Goal: Information Seeking & Learning: Learn about a topic

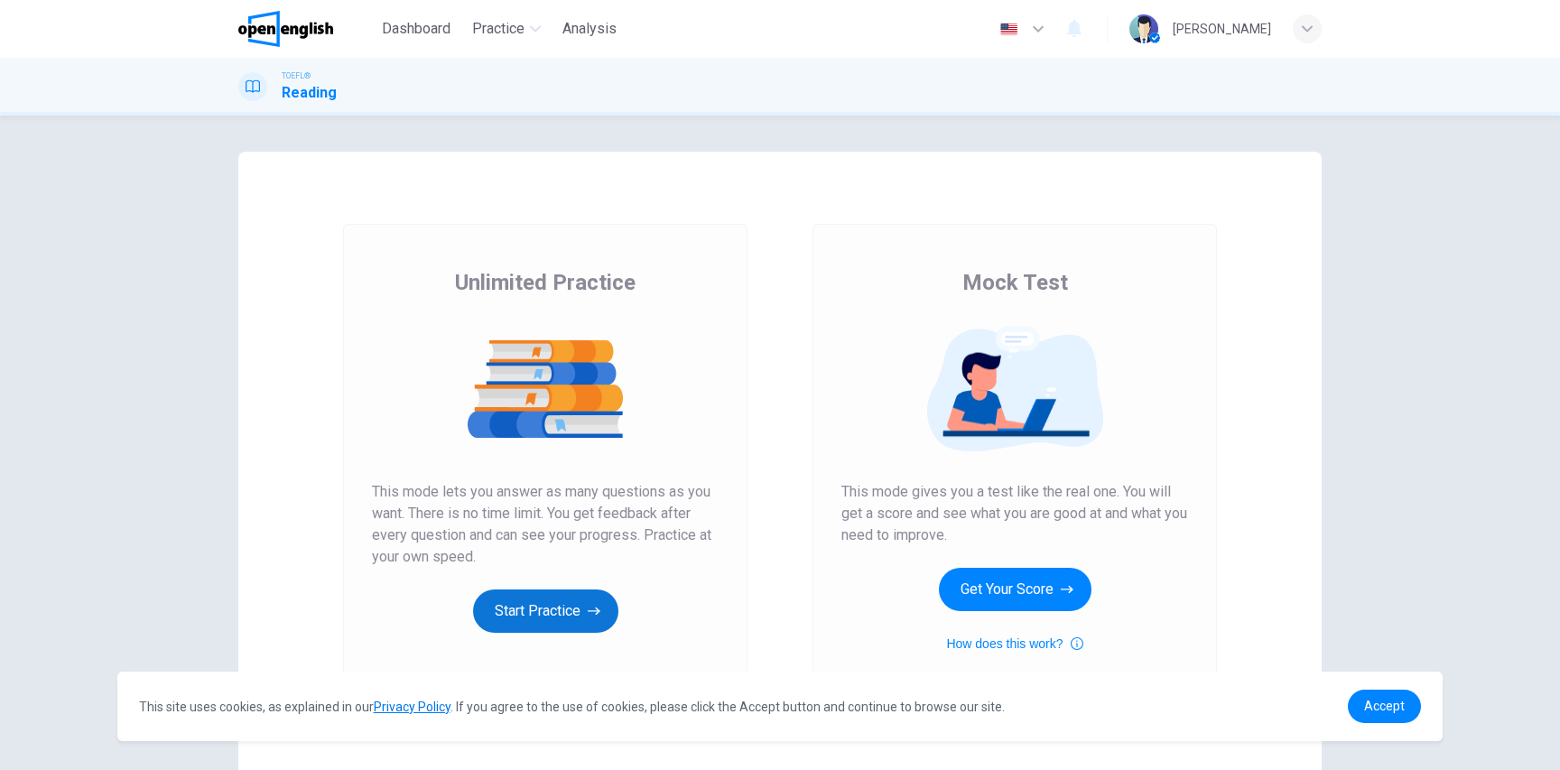
click at [489, 604] on button "Start Practice" at bounding box center [545, 611] width 145 height 43
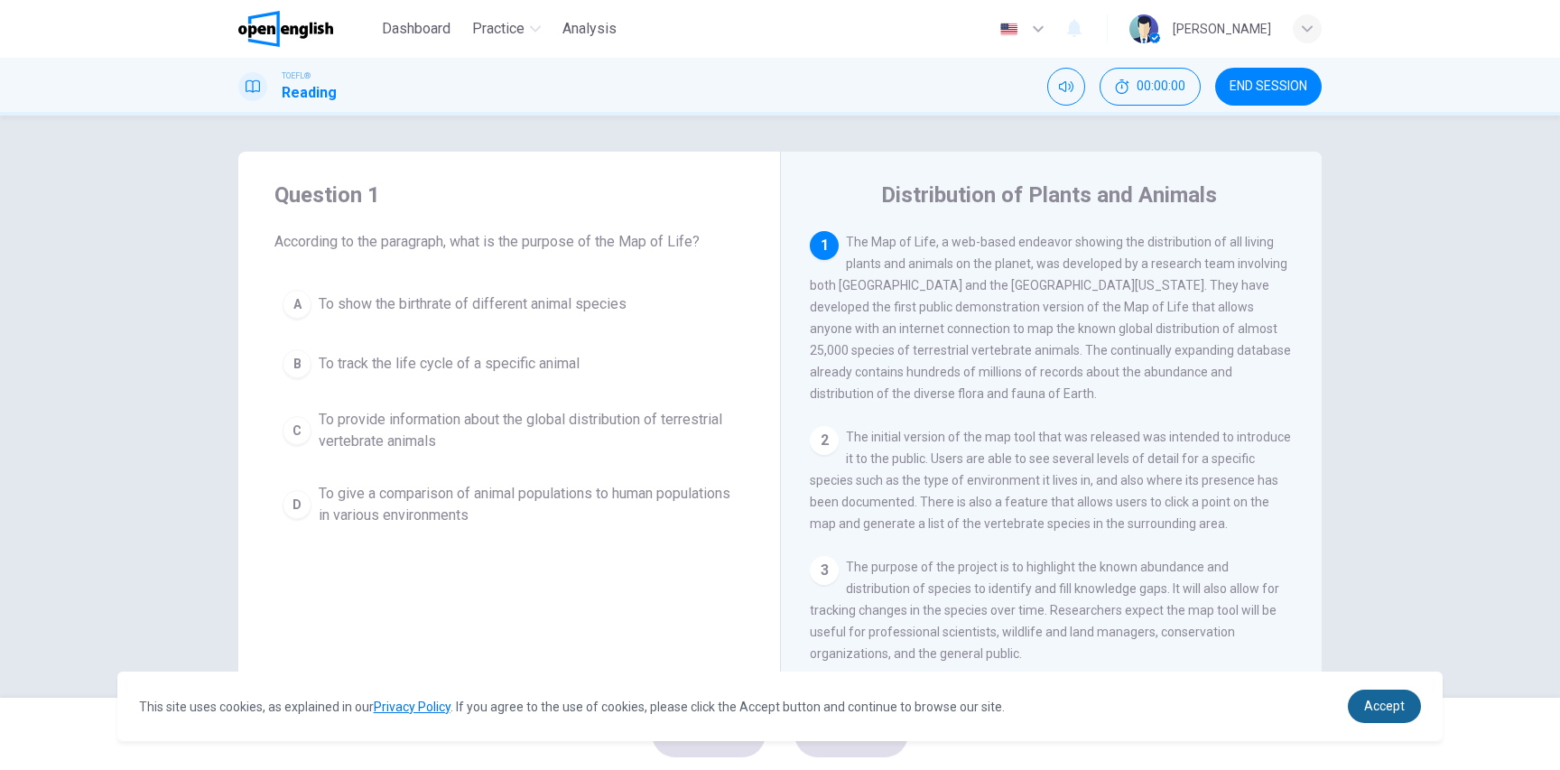
click at [1374, 721] on link "Accept" at bounding box center [1384, 706] width 73 height 33
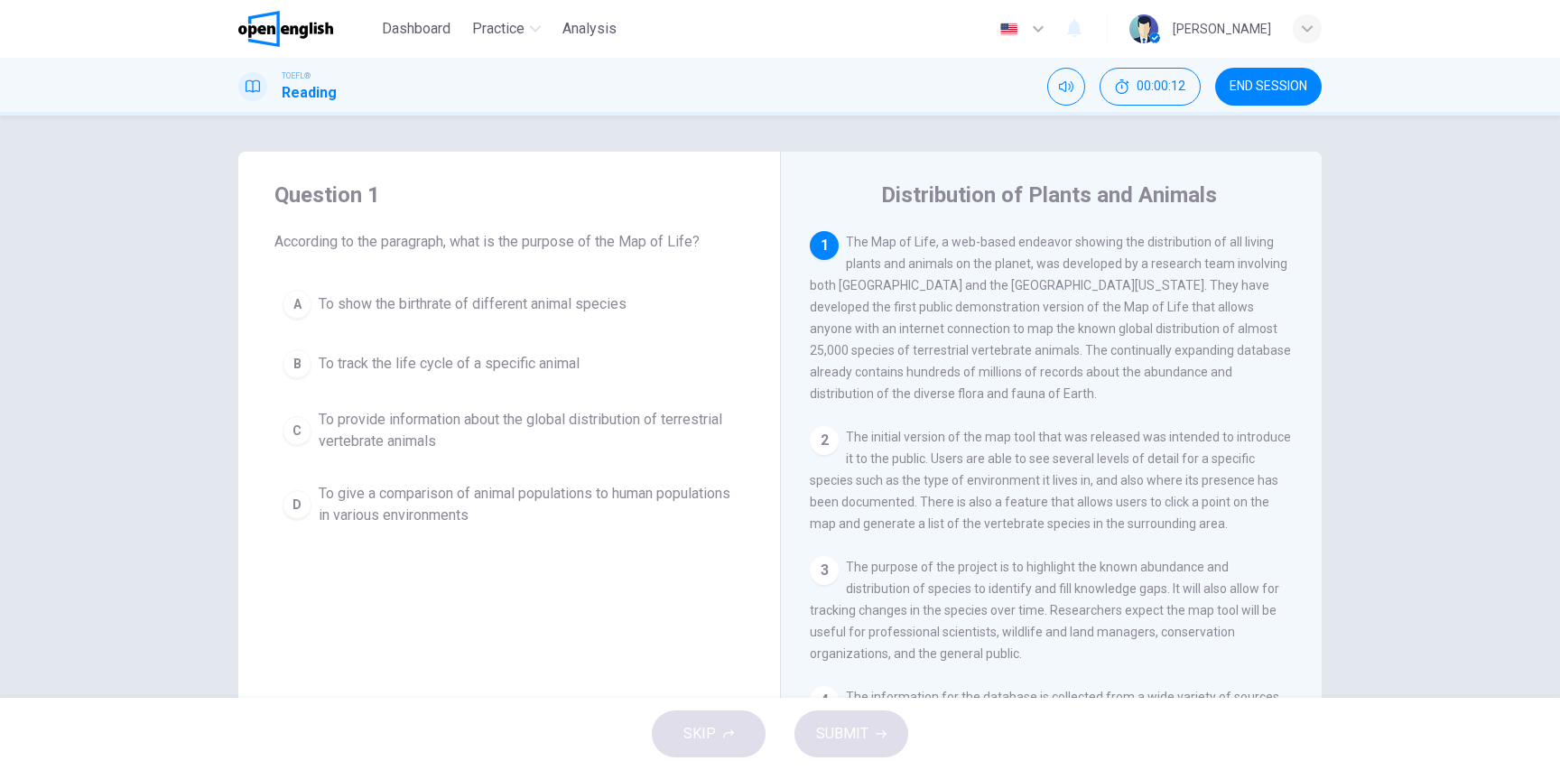
click at [328, 31] on img at bounding box center [285, 29] width 95 height 36
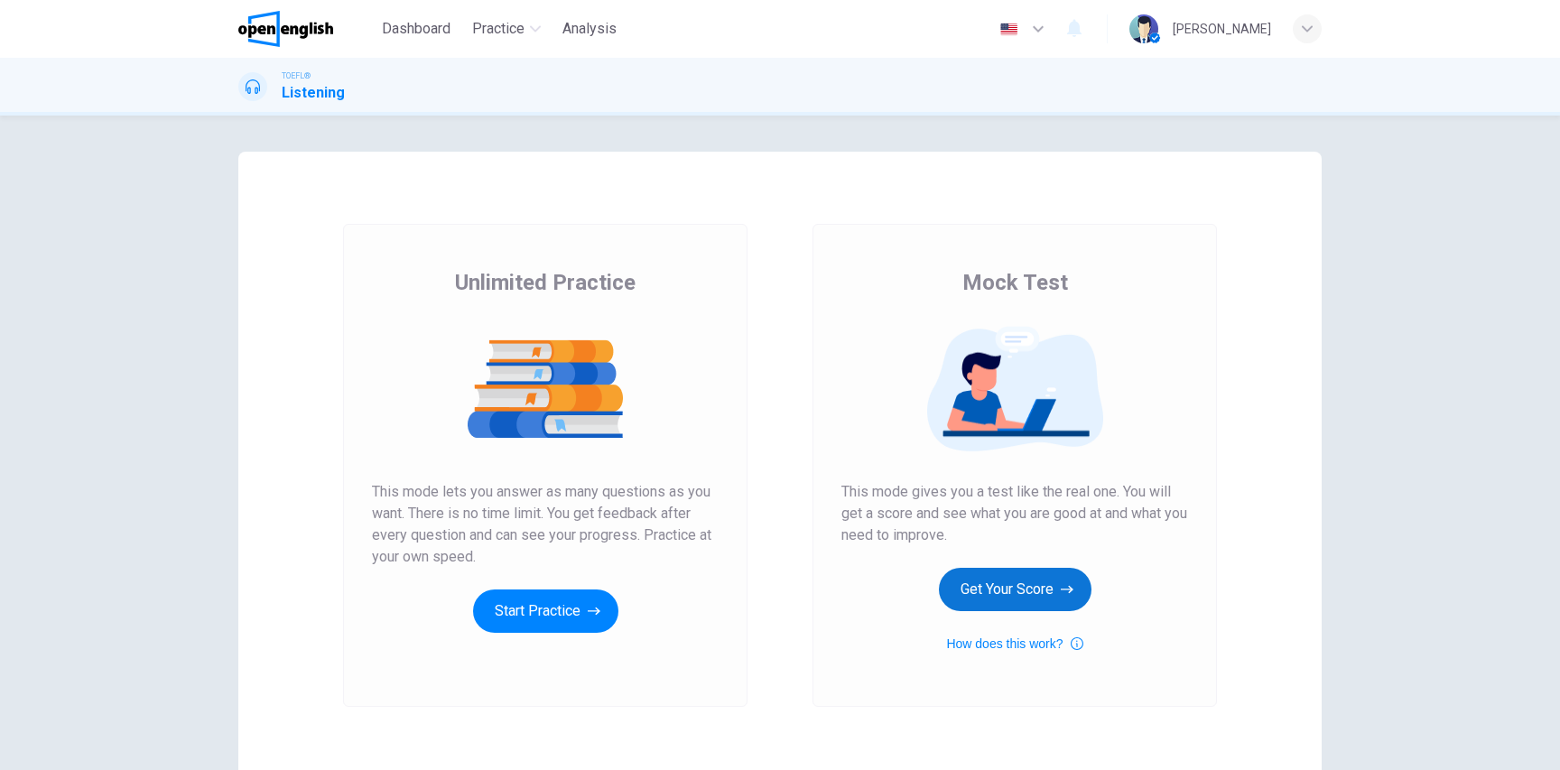
click at [1029, 595] on button "Get Your Score" at bounding box center [1015, 589] width 153 height 43
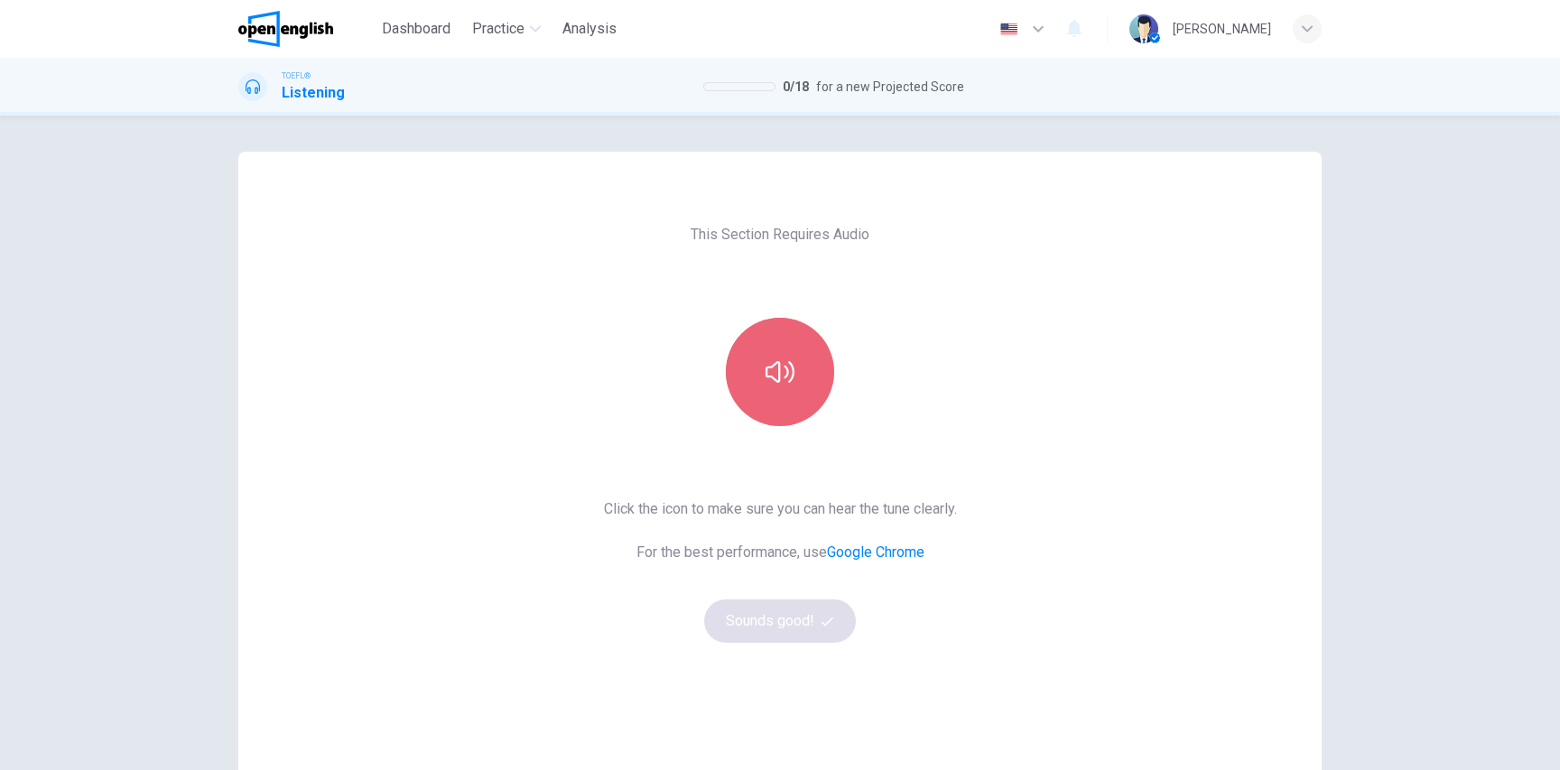
click at [773, 380] on icon "button" at bounding box center [780, 372] width 29 height 29
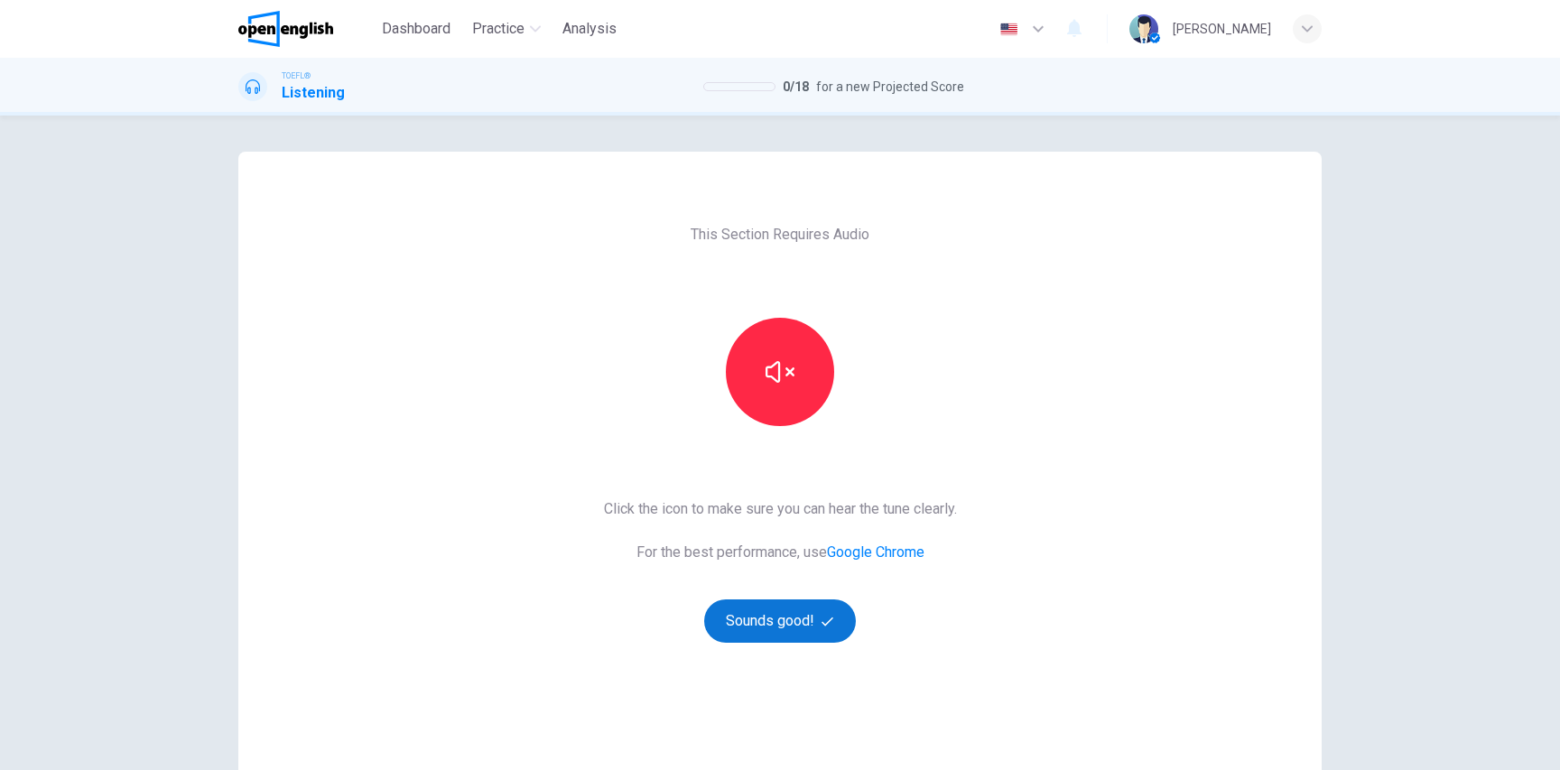
click at [796, 622] on button "Sounds good!" at bounding box center [780, 621] width 152 height 43
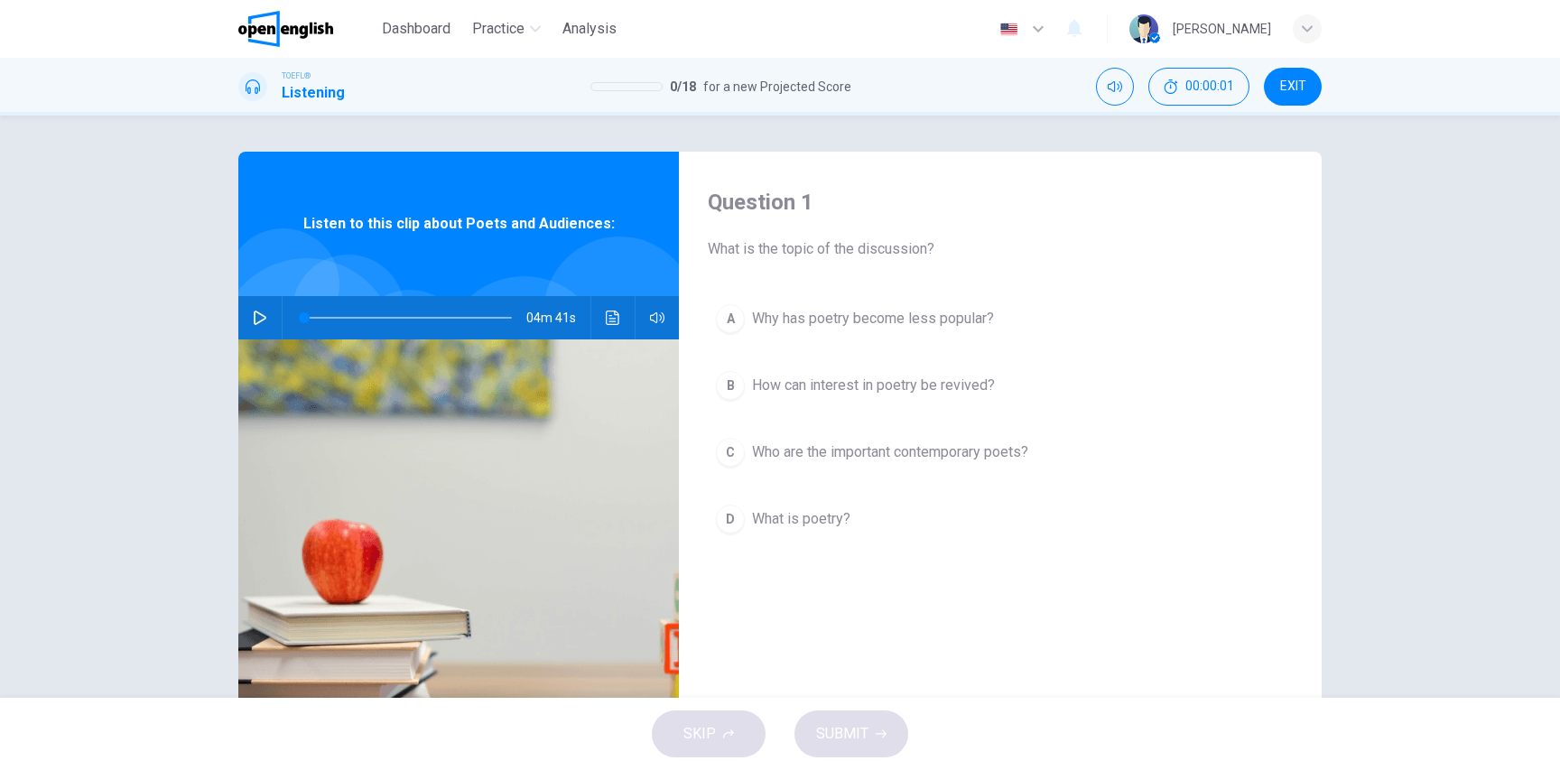
click at [246, 319] on button "button" at bounding box center [260, 317] width 29 height 43
type input "**"
click at [1311, 91] on button "EXIT" at bounding box center [1293, 87] width 58 height 38
